Goal: Obtain resource: Download file/media

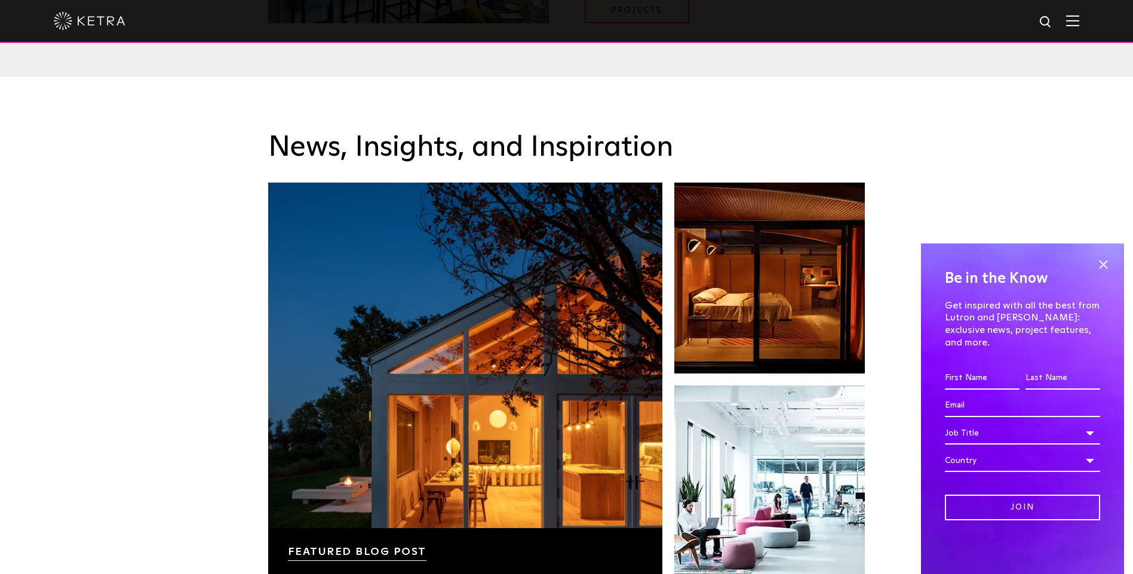
scroll to position [1911, 0]
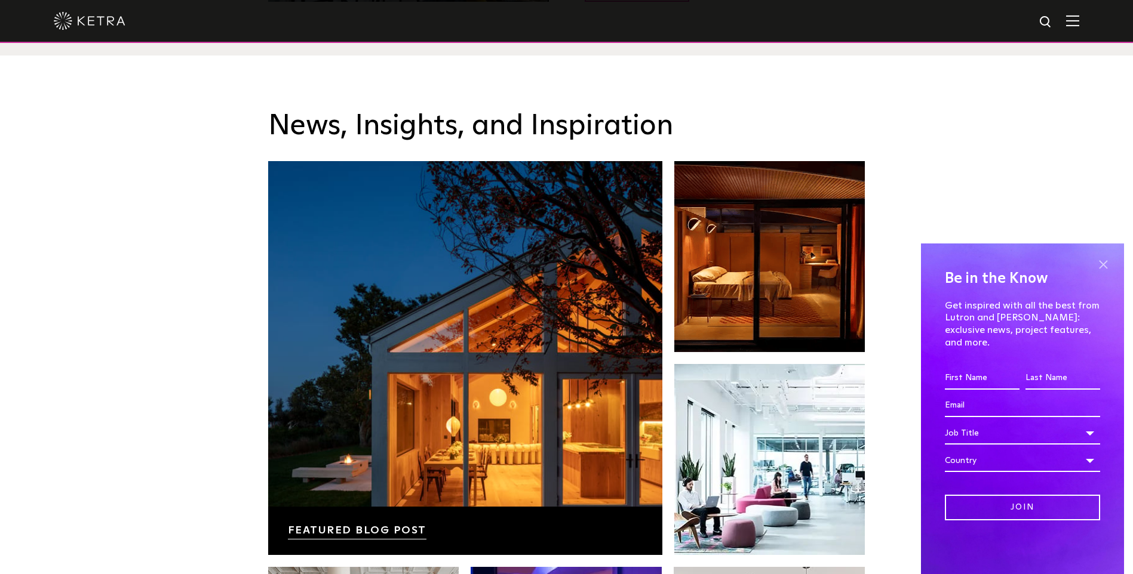
click at [1099, 274] on span at bounding box center [1103, 265] width 18 height 18
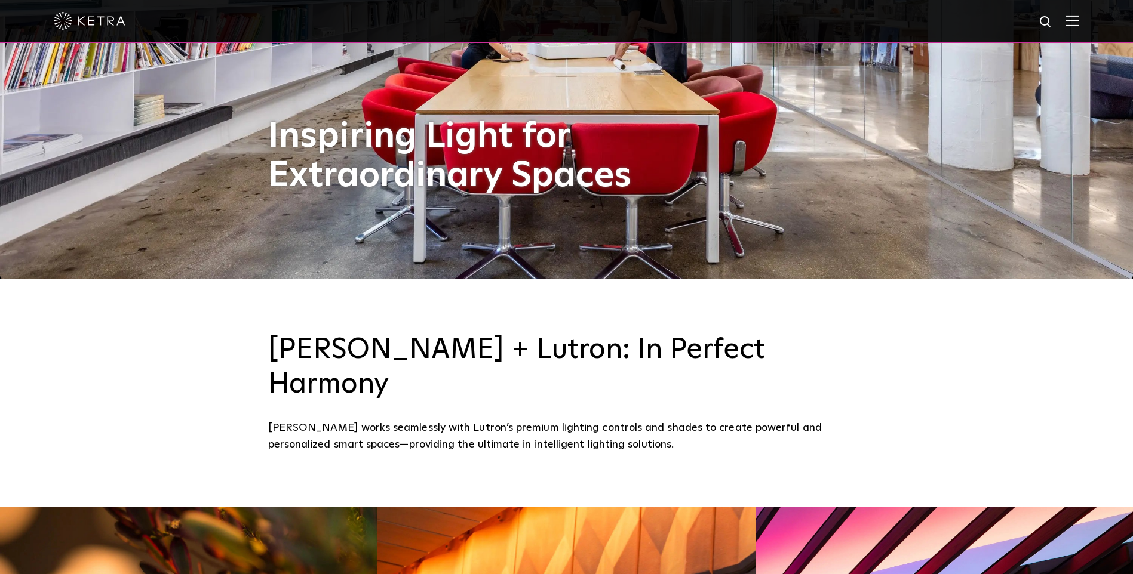
scroll to position [0, 0]
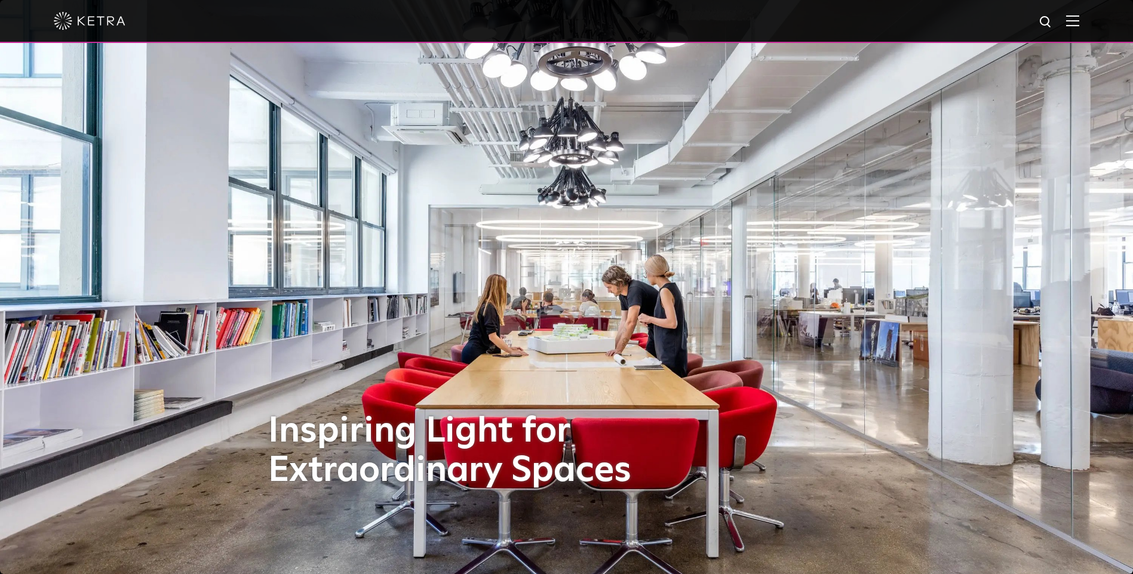
click at [1079, 23] on img at bounding box center [1072, 20] width 13 height 11
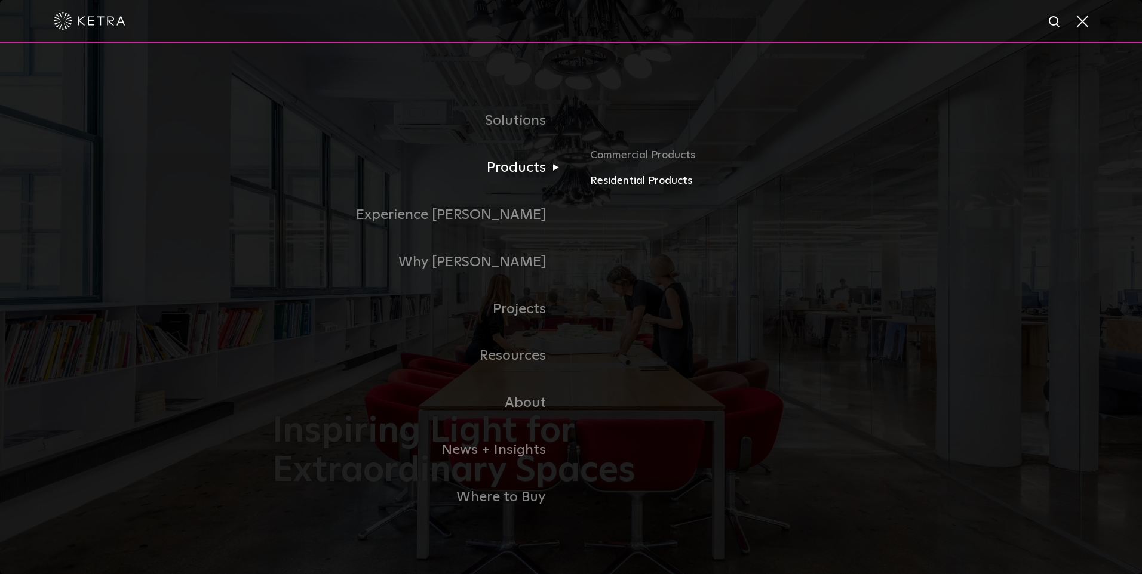
click at [621, 185] on link "Residential Products" at bounding box center [729, 181] width 279 height 17
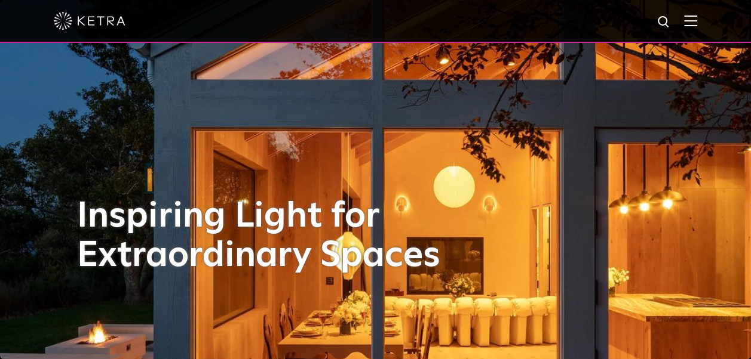
click at [697, 23] on img at bounding box center [690, 20] width 13 height 11
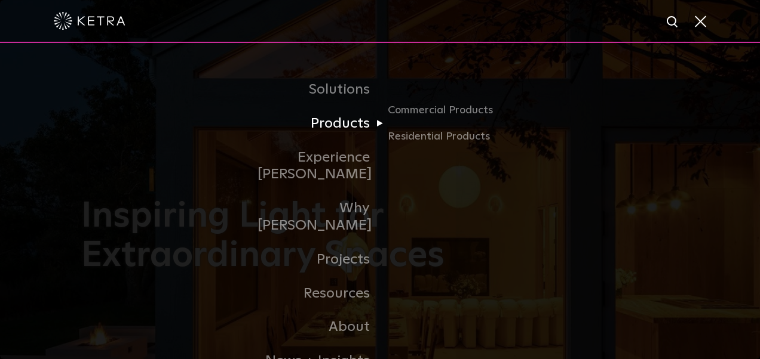
click at [362, 128] on link "Products" at bounding box center [318, 124] width 122 height 34
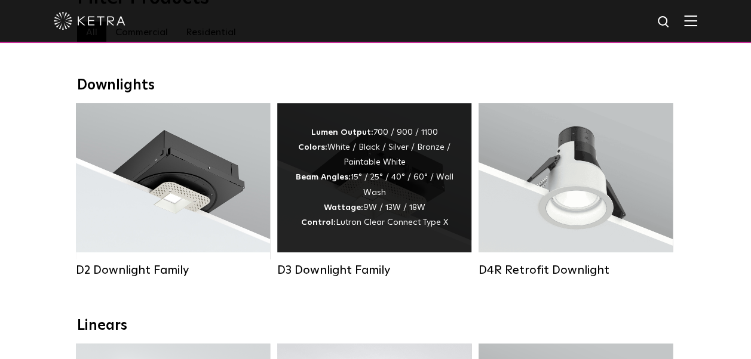
scroll to position [179, 0]
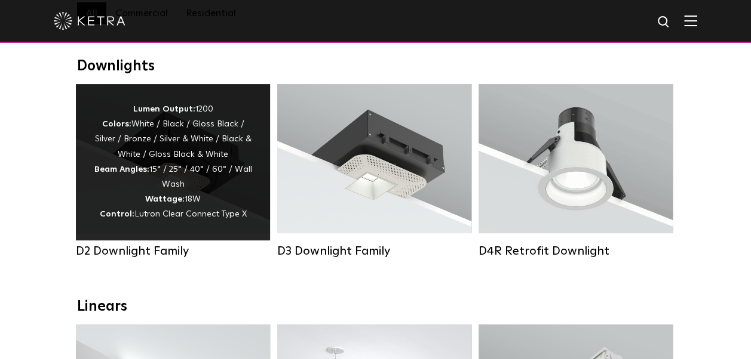
click at [186, 185] on div "Lumen Output: 1200 Colors: White / Black / Gloss Black / Silver / Bronze / Silv…" at bounding box center [173, 162] width 158 height 121
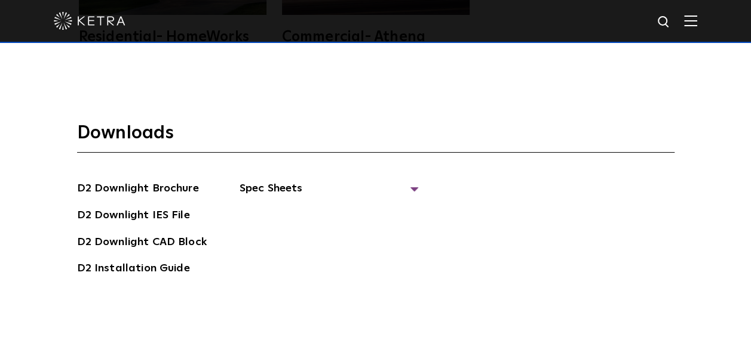
scroll to position [2926, 0]
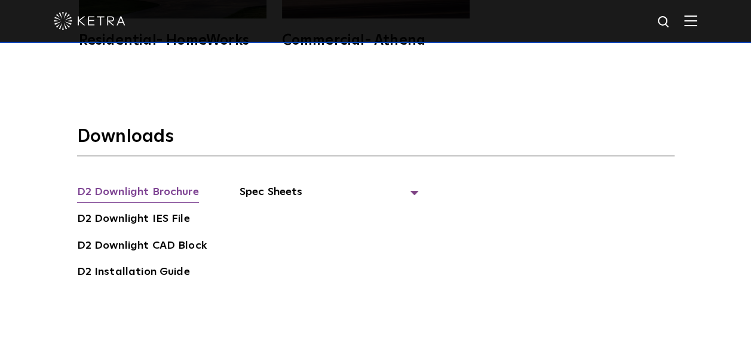
click at [163, 184] on link "D2 Downlight Brochure" at bounding box center [138, 193] width 122 height 19
click at [272, 184] on span "Spec Sheets" at bounding box center [328, 197] width 179 height 26
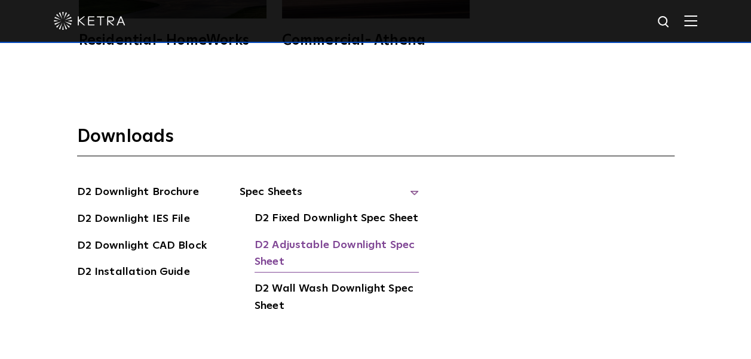
click at [323, 237] on link "D2 Adjustable Downlight Spec Sheet" at bounding box center [336, 255] width 164 height 36
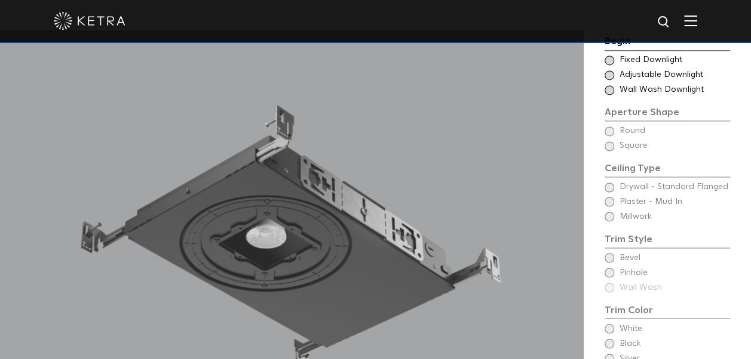
scroll to position [776, 0]
